Goal: Navigation & Orientation: Find specific page/section

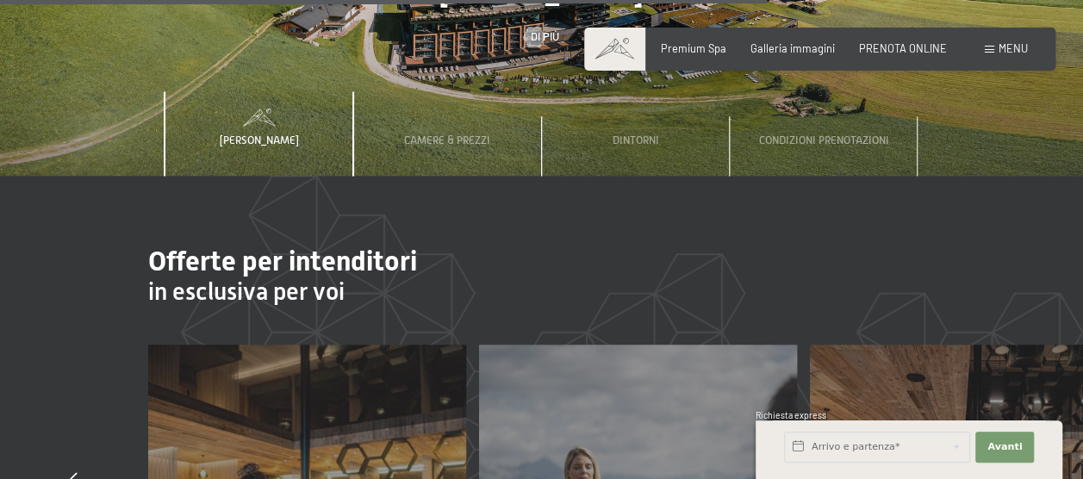
scroll to position [4307, 0]
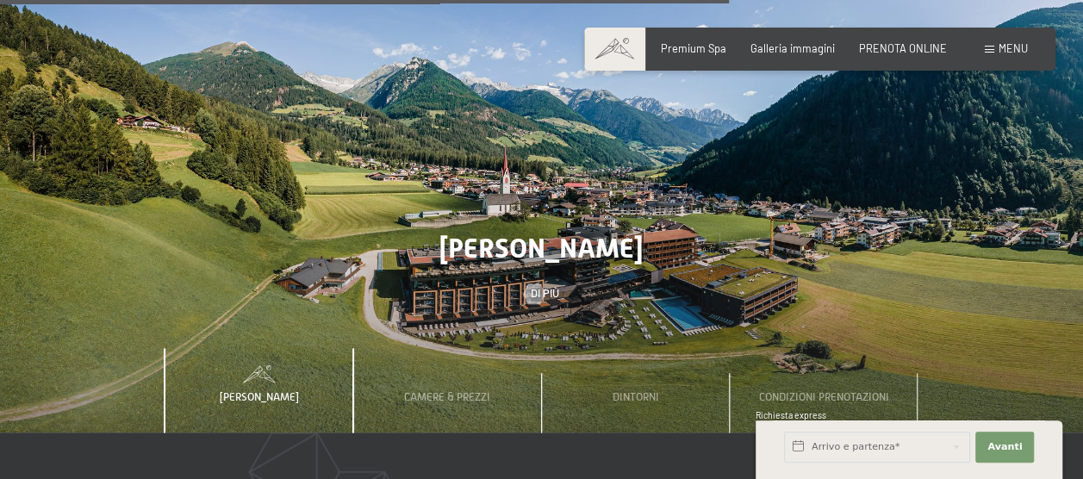
click at [805, 41] on div "Prenotazione Richiesta Premium Spa Galleria immagini PRENOTA ONLINE Menu DE IT …" at bounding box center [820, 49] width 416 height 16
click at [798, 57] on div "Prenotazione Richiesta Premium Spa Galleria immagini PRENOTA ONLINE Menu DE IT …" at bounding box center [820, 49] width 416 height 16
click at [798, 56] on div "Premium Spa Galleria immagini PRENOTA ONLINE" at bounding box center [791, 49] width 359 height 16
click at [803, 44] on span "Galleria immagini" at bounding box center [792, 46] width 84 height 14
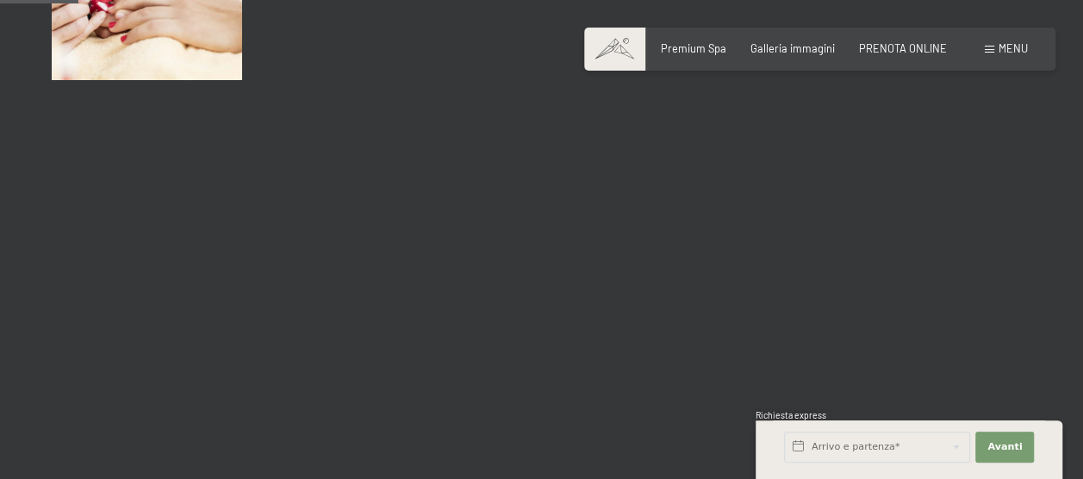
scroll to position [1120, 0]
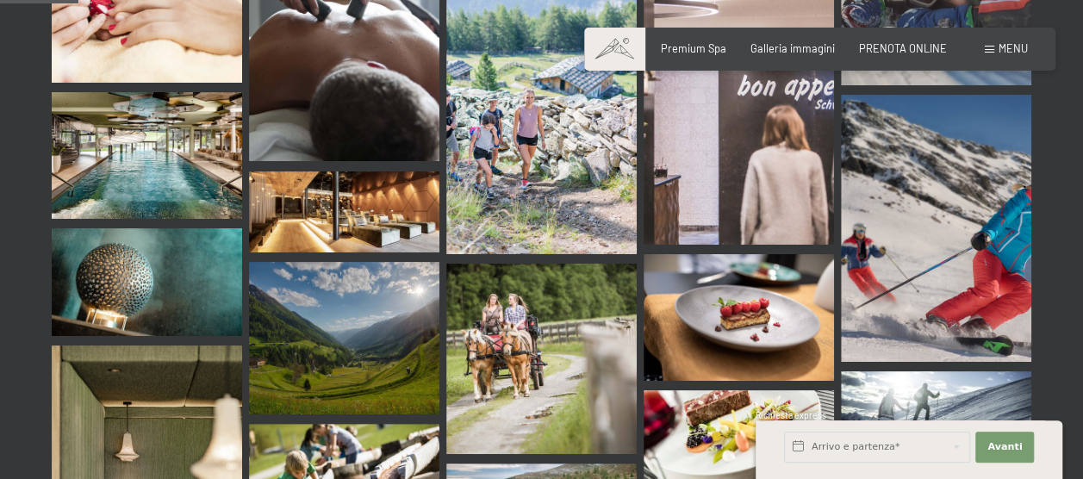
click at [998, 45] on div "Menu" at bounding box center [1006, 49] width 43 height 16
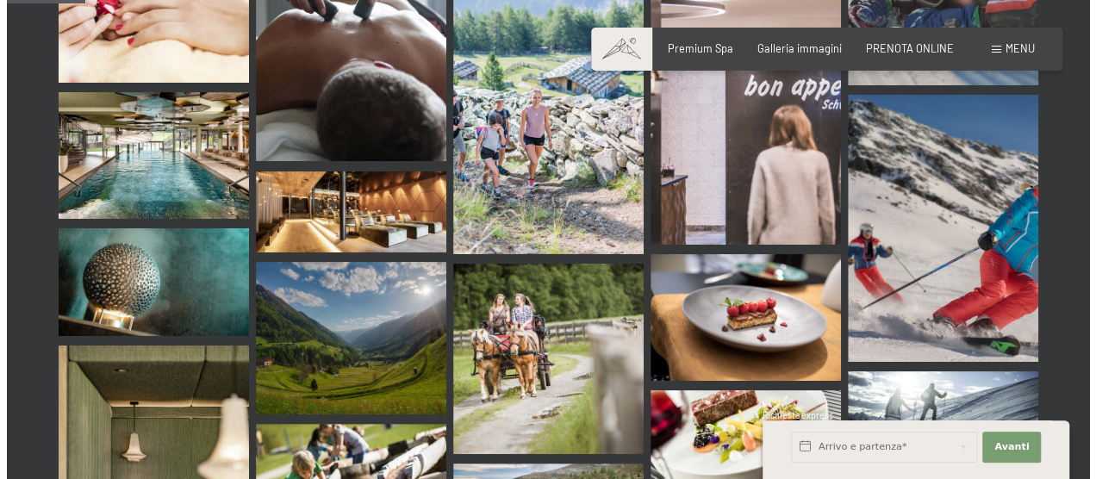
scroll to position [1123, 0]
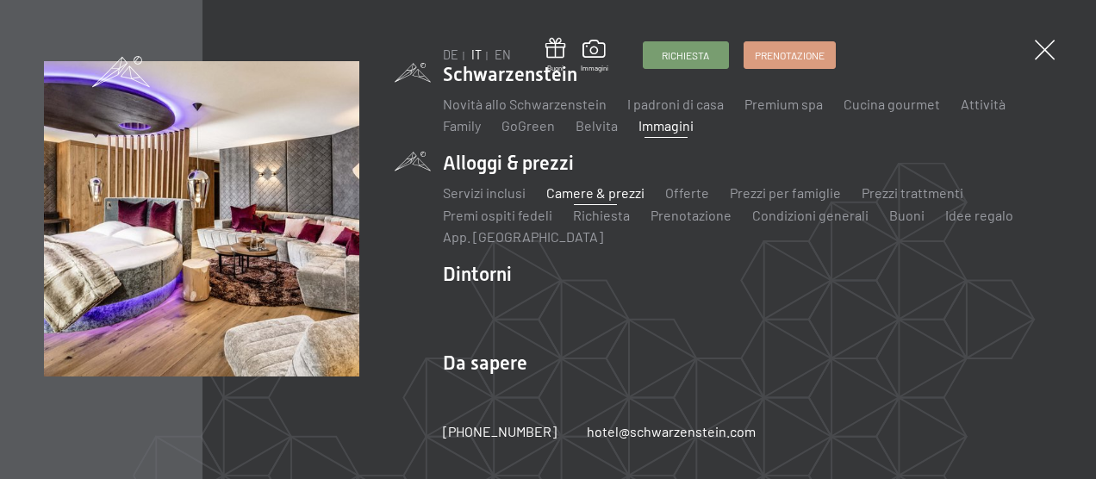
click at [588, 195] on link "Camere & prezzi" at bounding box center [595, 192] width 98 height 16
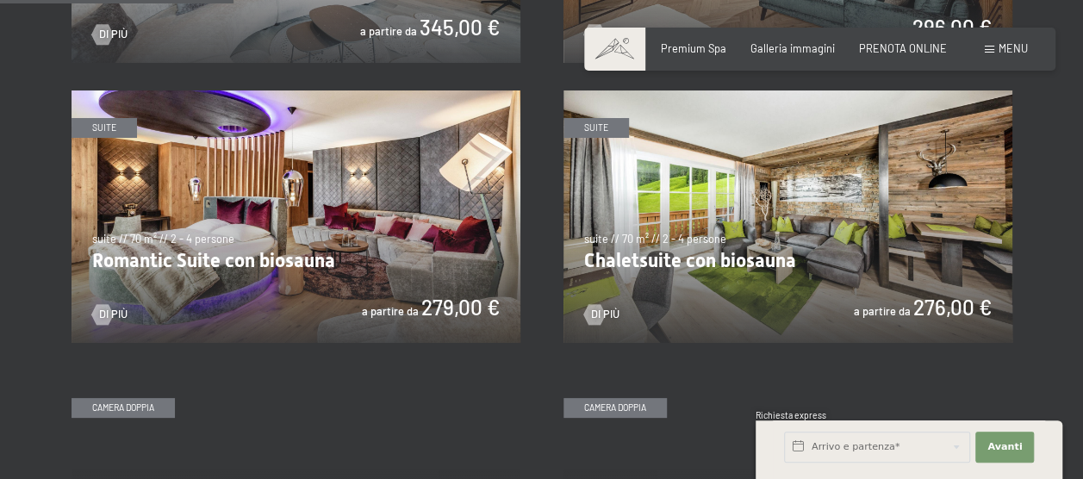
scroll to position [1120, 0]
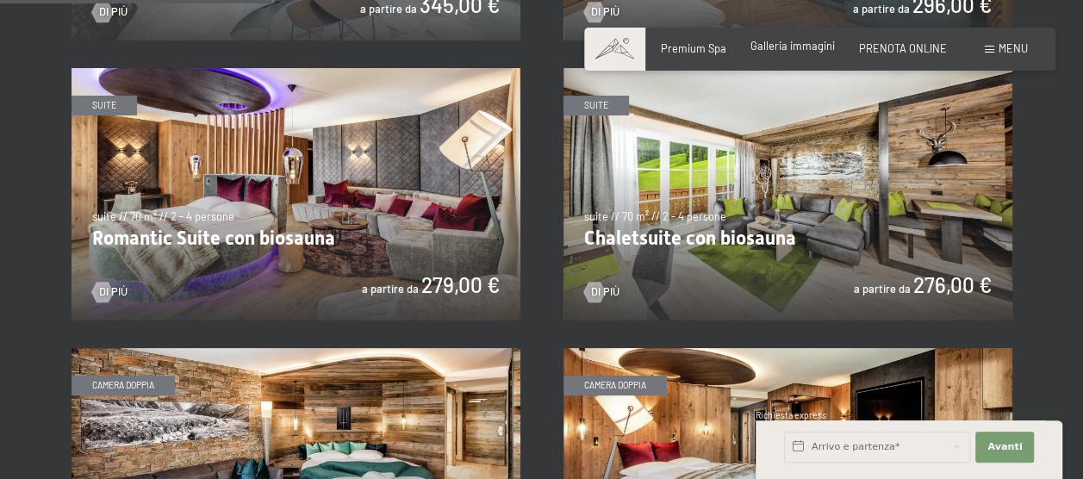
click at [777, 44] on span "Galleria immagini" at bounding box center [792, 46] width 84 height 14
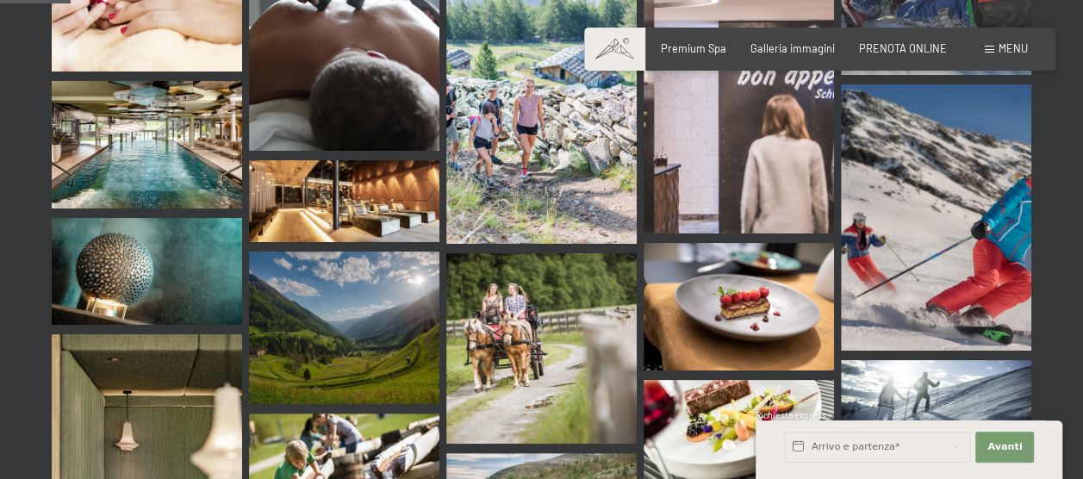
scroll to position [1120, 0]
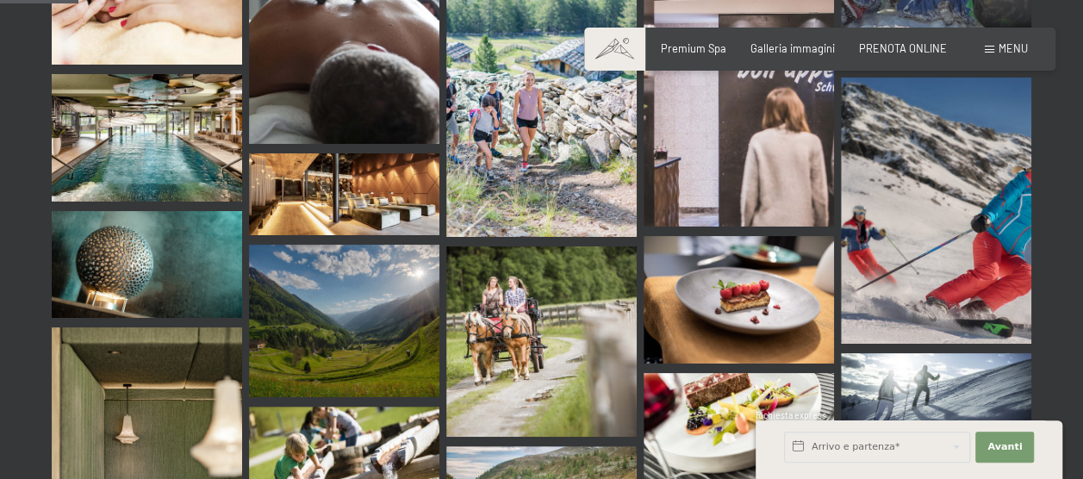
click at [121, 86] on img at bounding box center [147, 137] width 190 height 127
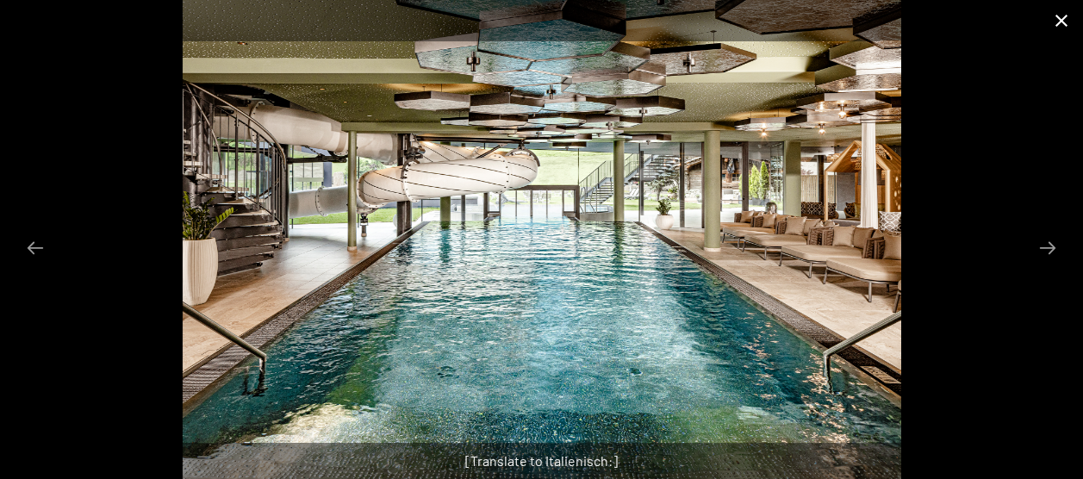
click at [1063, 16] on button "Close gallery" at bounding box center [1061, 20] width 43 height 40
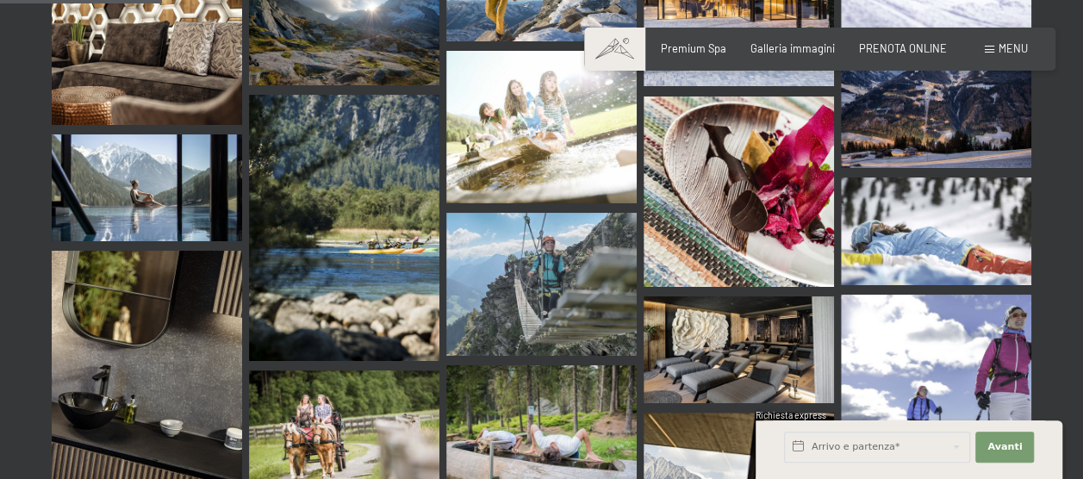
scroll to position [2326, 0]
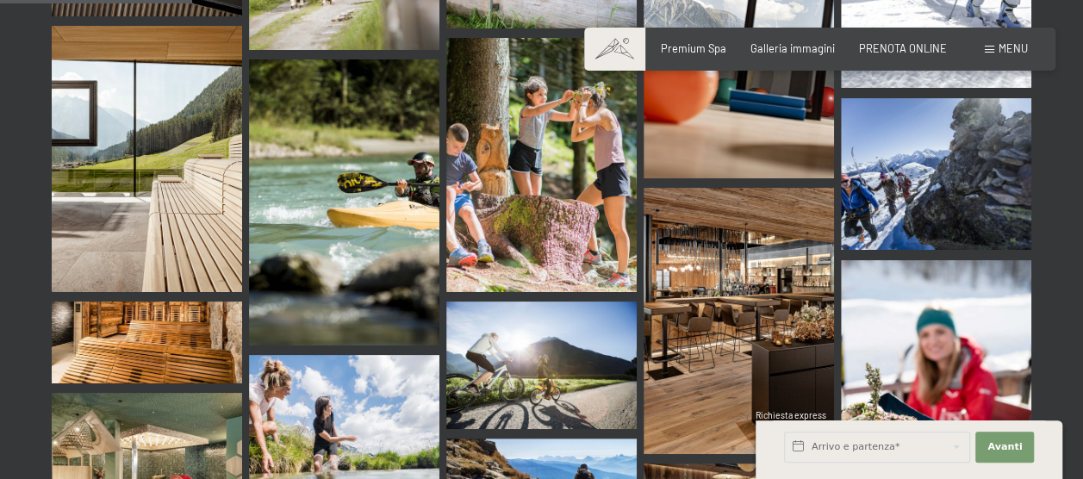
scroll to position [2757, 0]
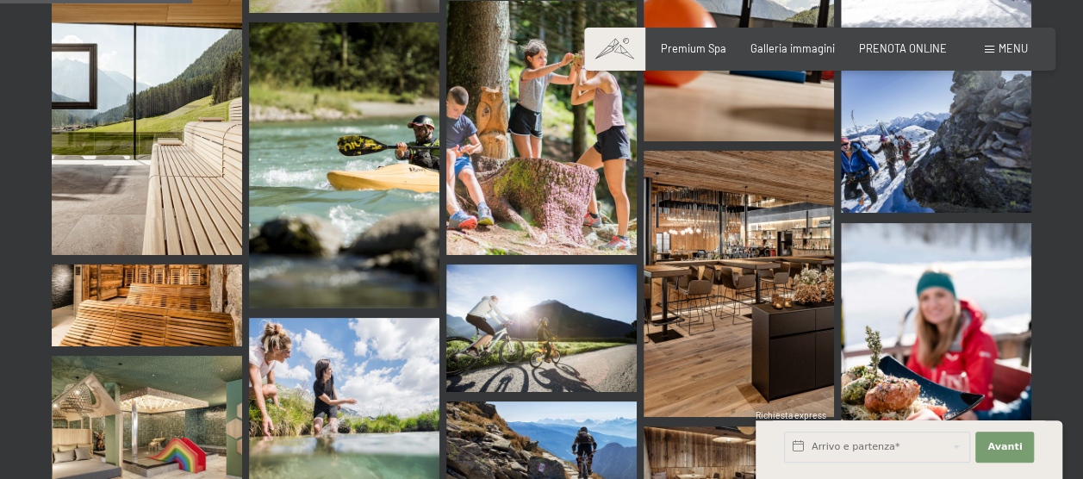
click at [176, 370] on img at bounding box center [147, 432] width 190 height 152
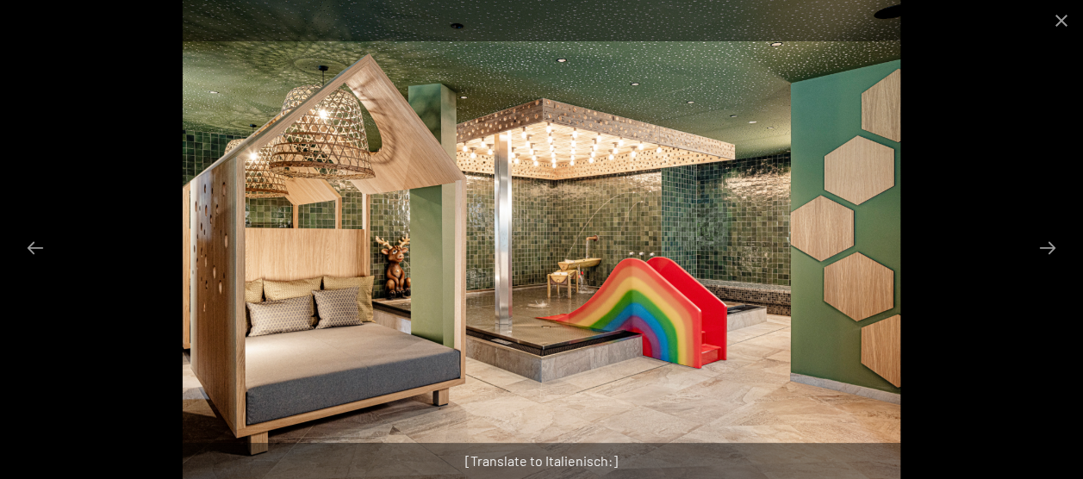
scroll to position [2498, 0]
click at [703, 337] on img at bounding box center [542, 239] width 718 height 479
click at [1054, 17] on button "Close gallery" at bounding box center [1061, 20] width 43 height 40
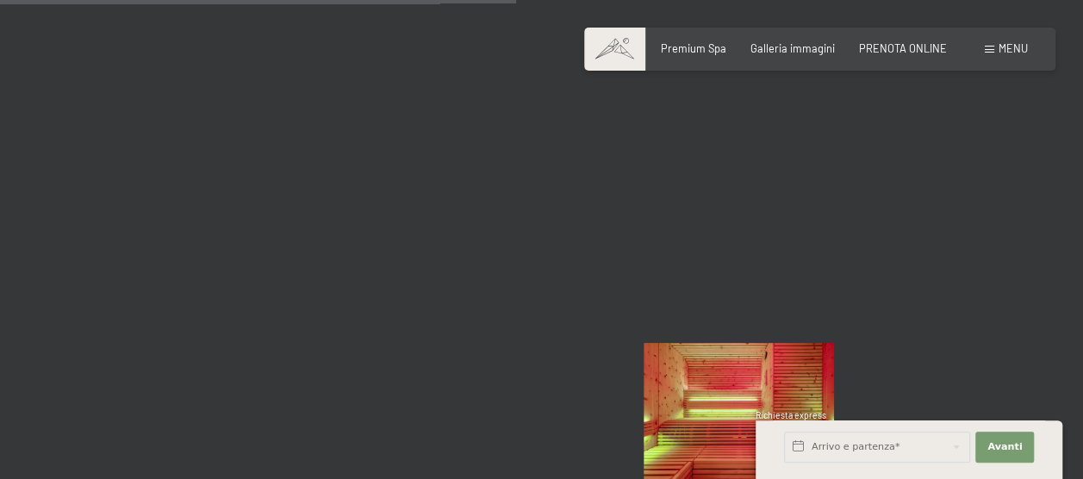
scroll to position [8011, 0]
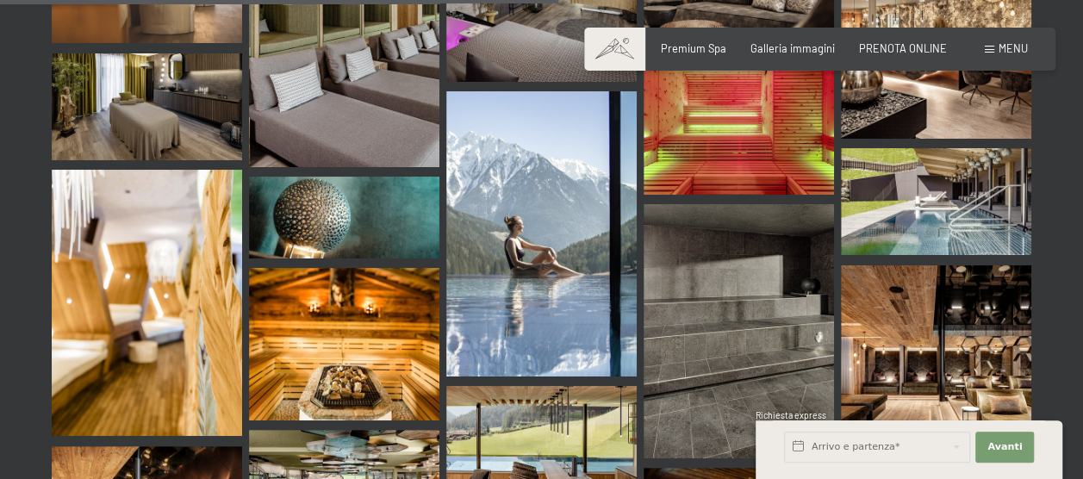
click at [508, 203] on img at bounding box center [541, 234] width 190 height 286
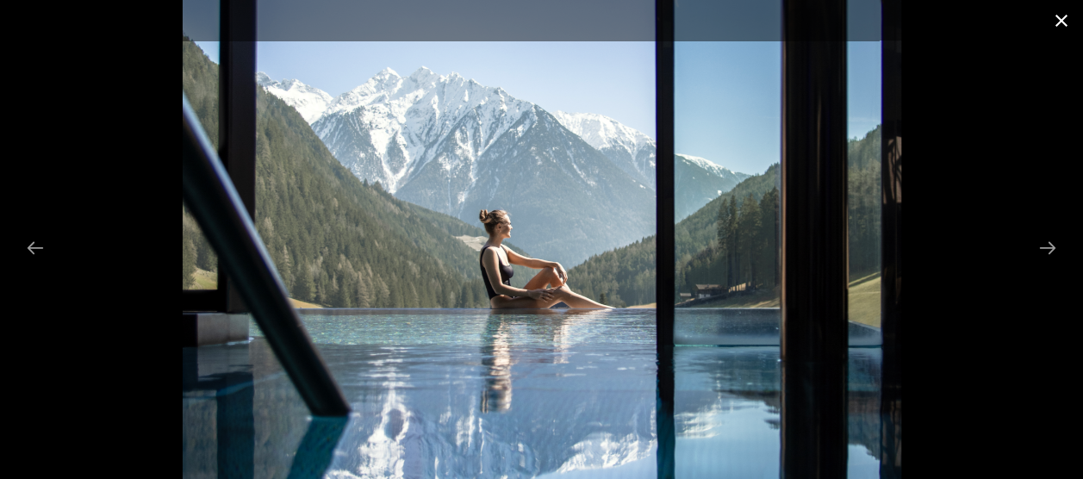
click at [1051, 13] on button "Close gallery" at bounding box center [1061, 20] width 43 height 40
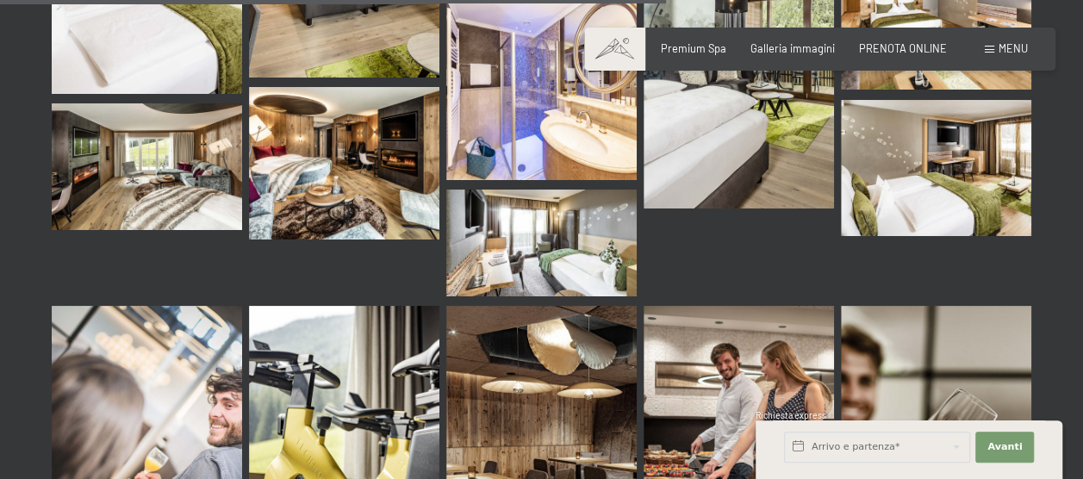
scroll to position [0, 0]
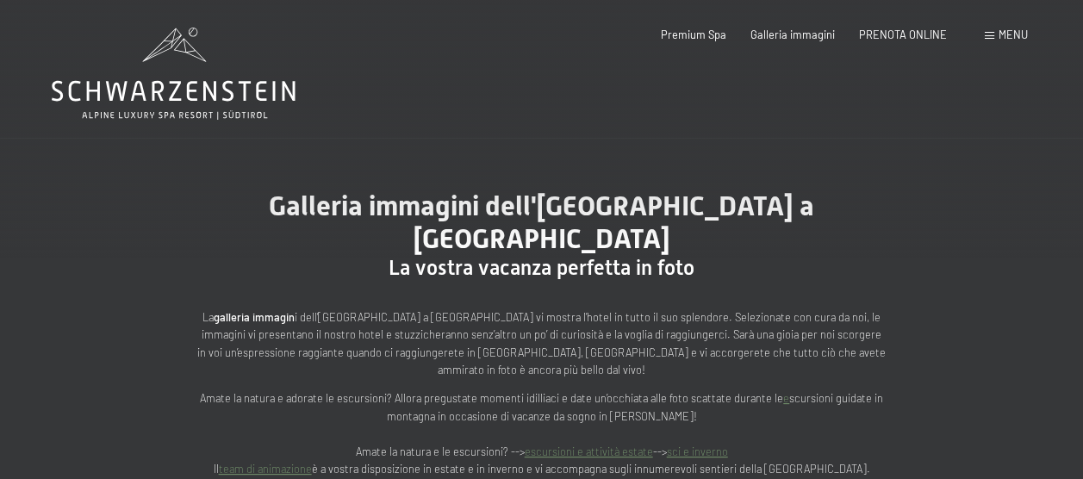
click at [1019, 28] on span "Menu" at bounding box center [1012, 35] width 29 height 14
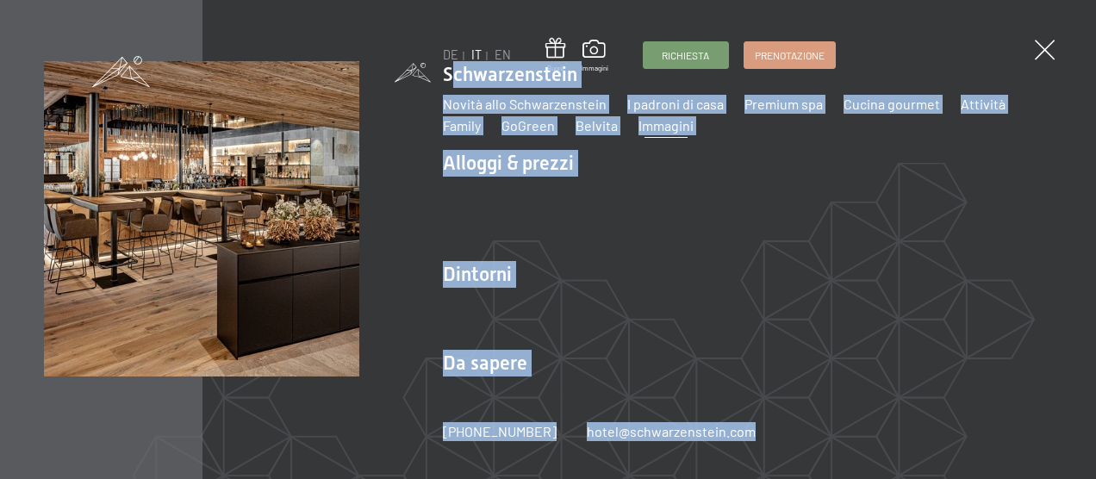
click at [439, 80] on div "DE IT EN Buoni Immagini Richiesta Prenotazione DE IT EN Schwarzenstein Novità a…" at bounding box center [548, 239] width 1008 height 357
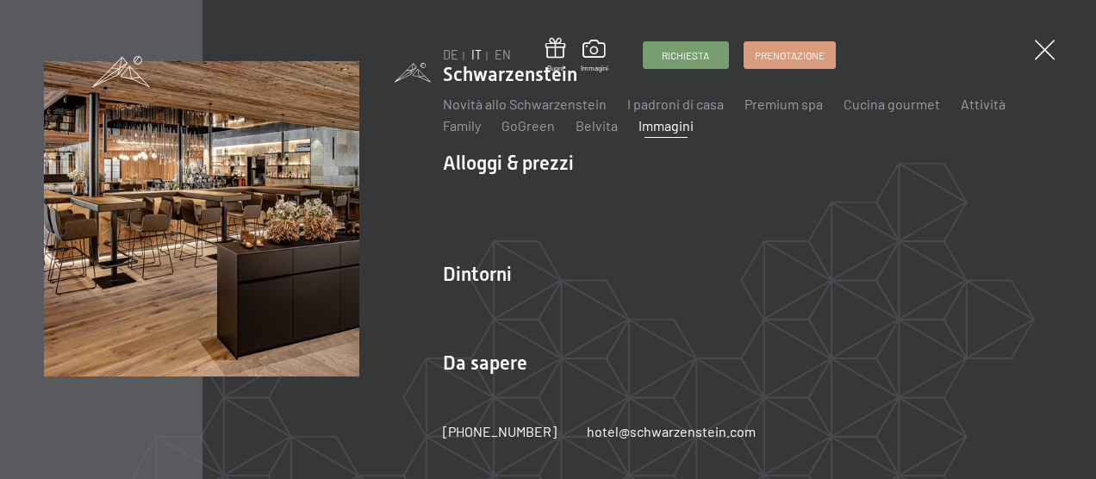
click at [455, 77] on li "Schwarzenstein Novità allo Schwarzenstein I padroni di casa Premium spa Cucina …" at bounding box center [747, 98] width 609 height 75
copy li "Schwarzenstein"
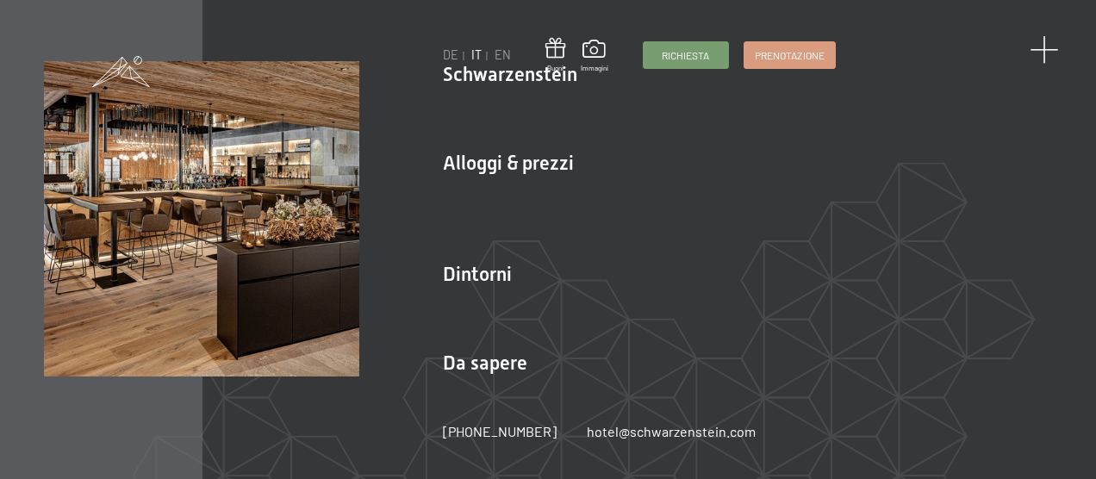
click at [1039, 41] on span at bounding box center [1043, 50] width 28 height 28
